Goal: Task Accomplishment & Management: Use online tool/utility

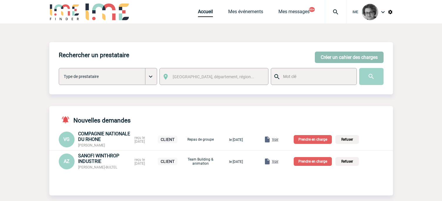
click at [330, 56] on button "Créer un cahier des charges" at bounding box center [349, 57] width 69 height 11
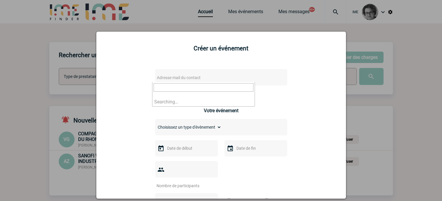
click at [210, 77] on span "Adresse mail du contact" at bounding box center [205, 78] width 103 height 8
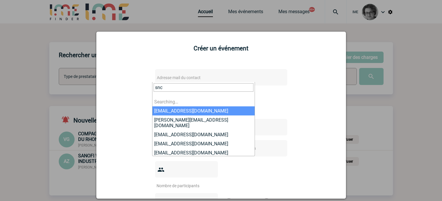
type input "sncf"
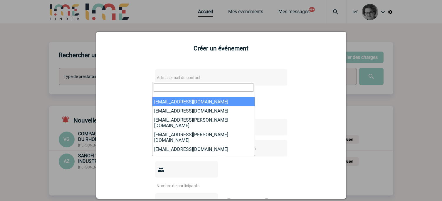
select select "103162"
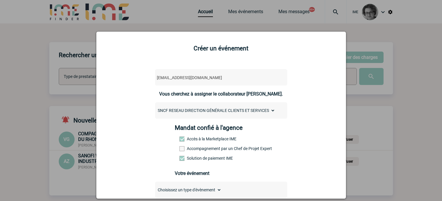
click at [179, 19] on div at bounding box center [221, 100] width 442 height 201
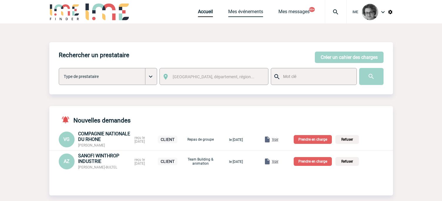
click at [250, 11] on link "Mes événements" at bounding box center [245, 13] width 35 height 8
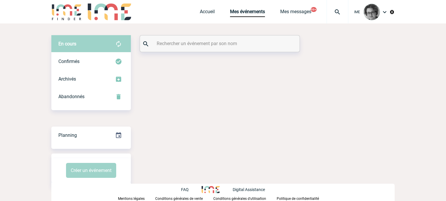
click at [206, 43] on input "text" at bounding box center [220, 43] width 131 height 9
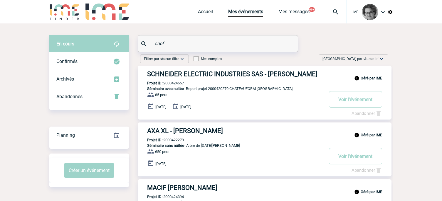
type input "sncf"
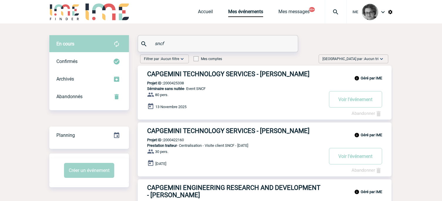
click at [204, 47] on input "sncf" at bounding box center [218, 43] width 131 height 9
click at [74, 58] on div "Confirmés" at bounding box center [89, 62] width 80 height 18
